Goal: Information Seeking & Learning: Understand process/instructions

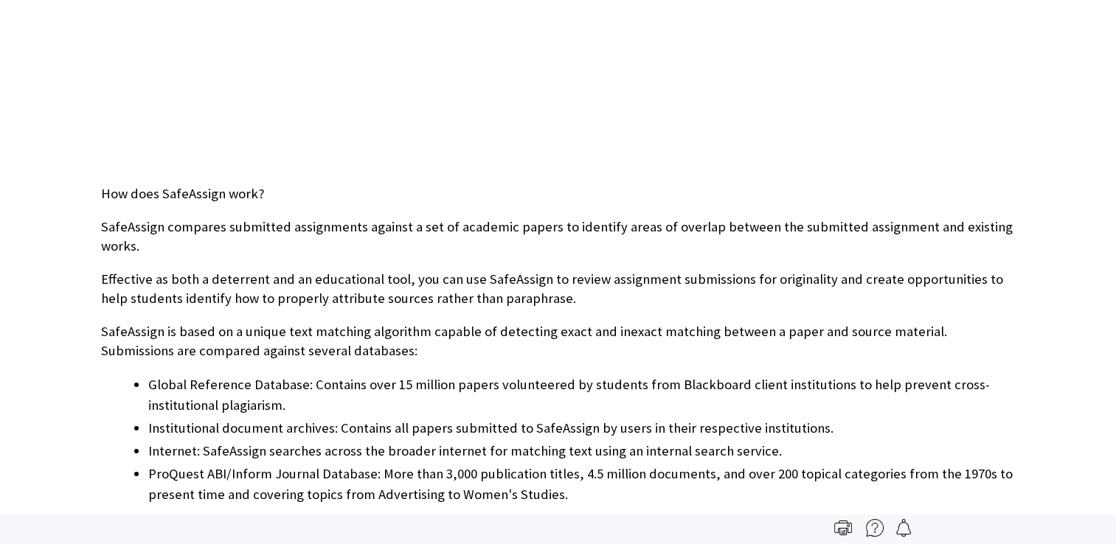
scroll to position [802, 0]
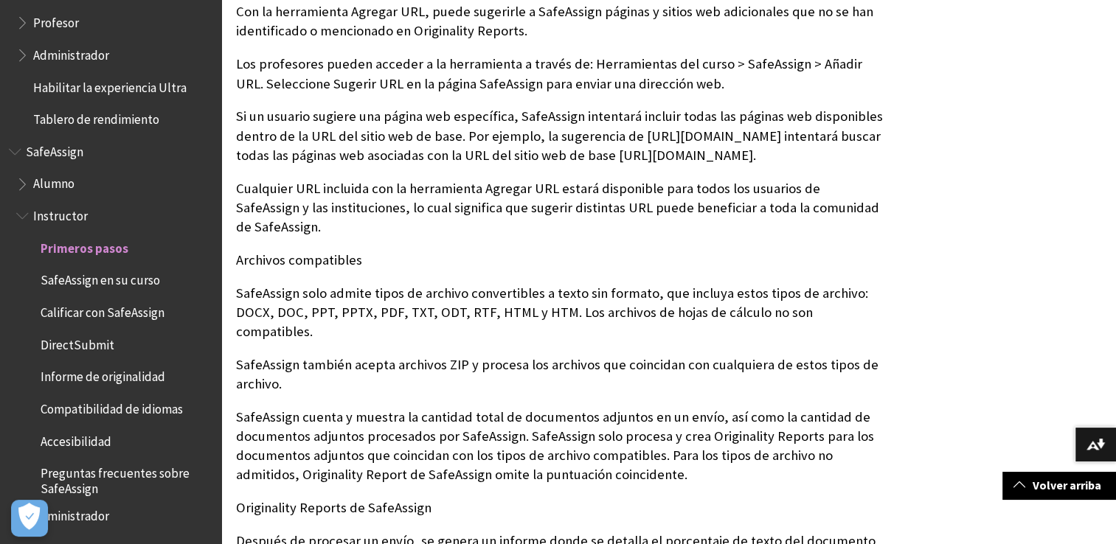
scroll to position [1546, 0]
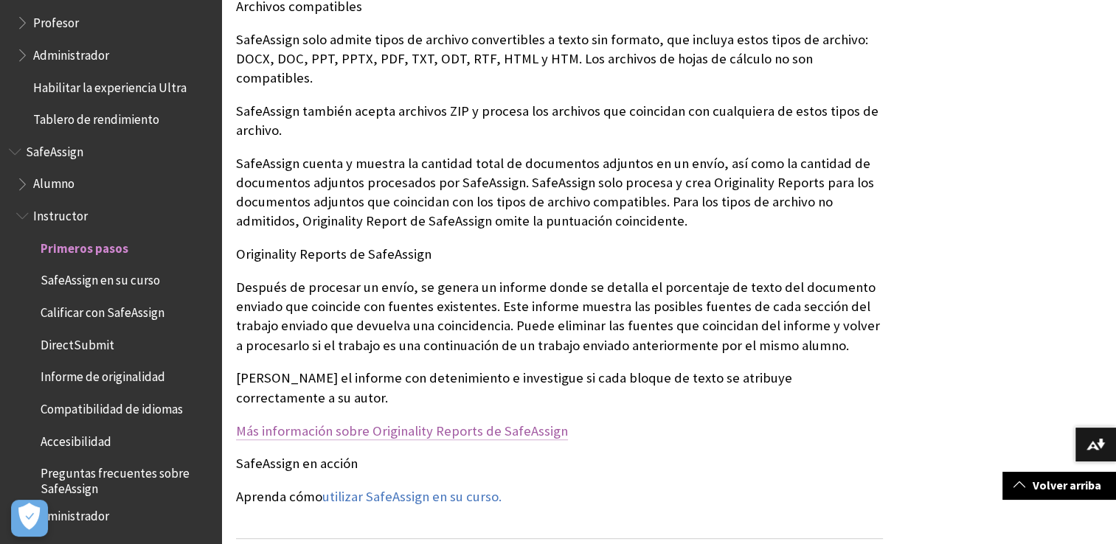
click at [457, 423] on link "Más información sobre Originality Reports de SafeAssign" at bounding box center [402, 432] width 332 height 18
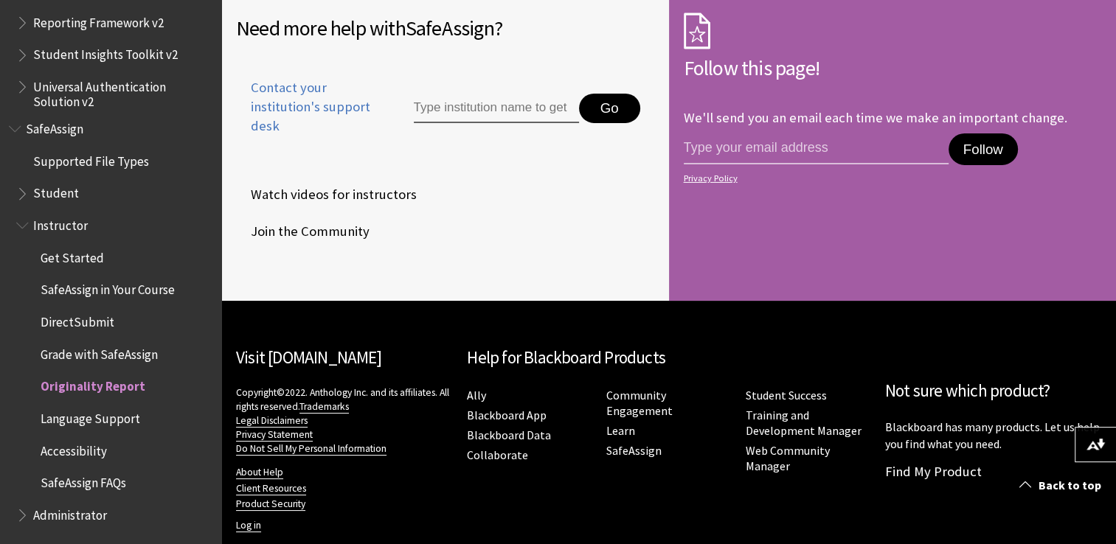
scroll to position [4874, 0]
